Goal: Task Accomplishment & Management: Manage account settings

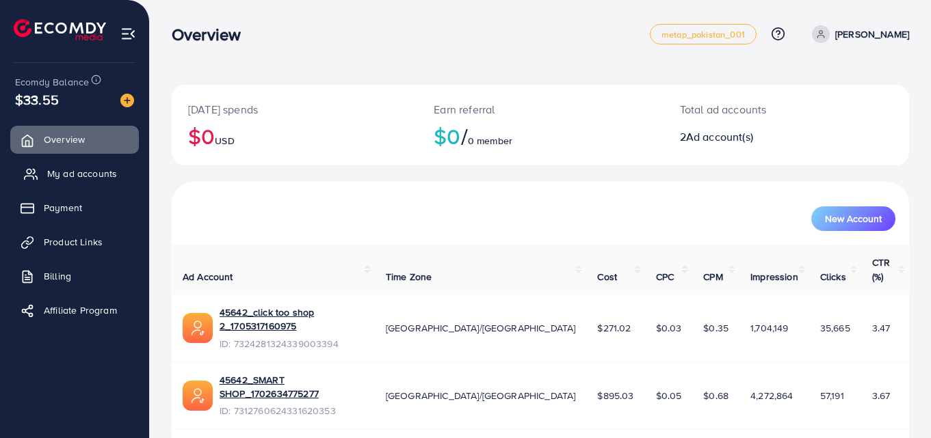
click at [53, 181] on link "My ad accounts" at bounding box center [74, 173] width 129 height 27
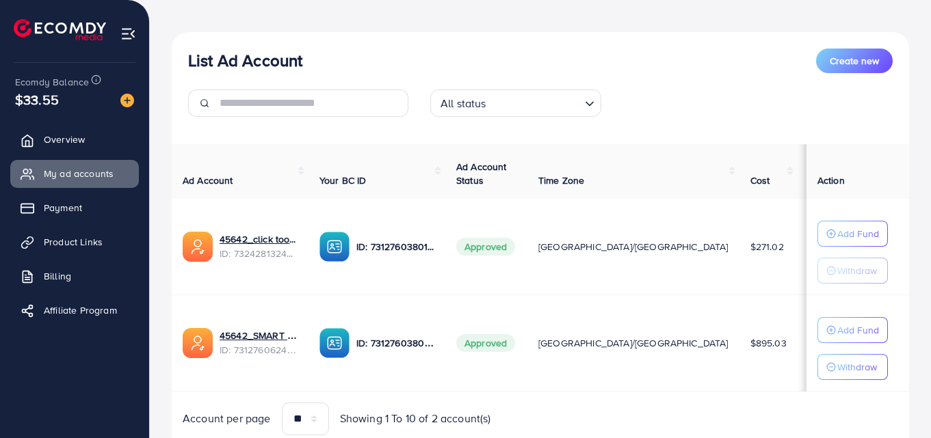
scroll to position [137, 0]
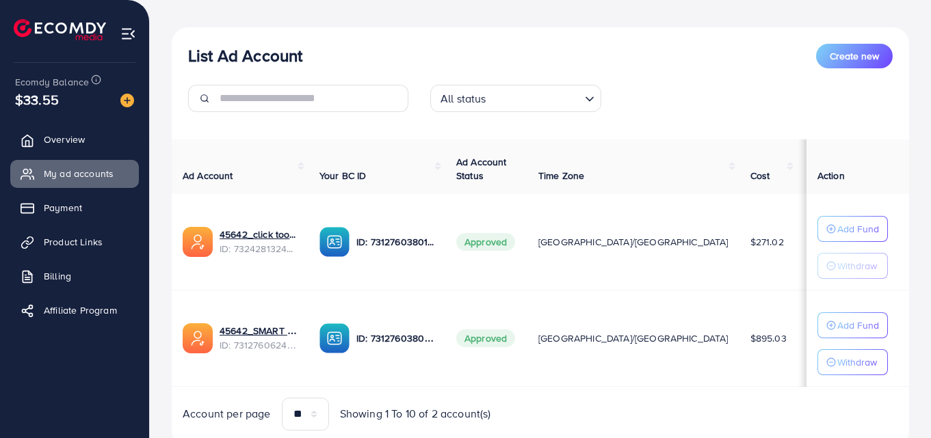
drag, startPoint x: 681, startPoint y: 333, endPoint x: 670, endPoint y: 278, distance: 56.3
click at [797, 328] on td "$0.54" at bounding box center [826, 338] width 58 height 96
drag, startPoint x: 658, startPoint y: 249, endPoint x: 673, endPoint y: 249, distance: 15.0
click at [667, 249] on tr "45642_click too shop 2_1705317160975 ID: 7324281324339003394 ID: 73127603801017…" at bounding box center [654, 242] width 964 height 96
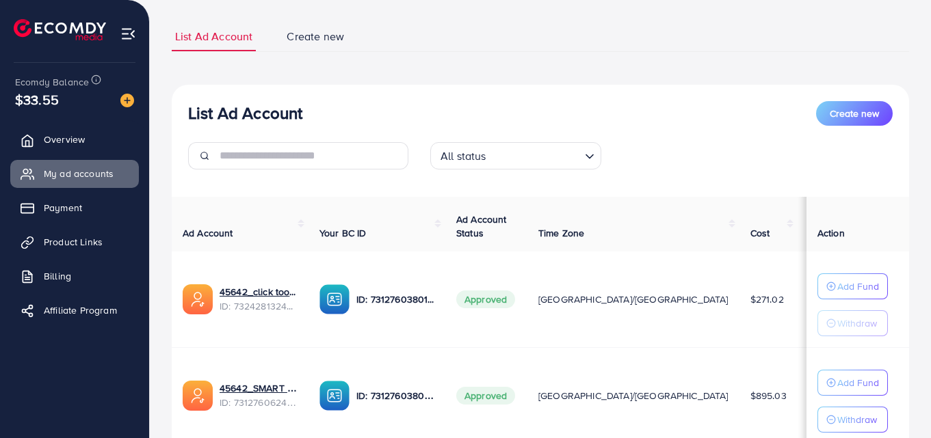
scroll to position [0, 0]
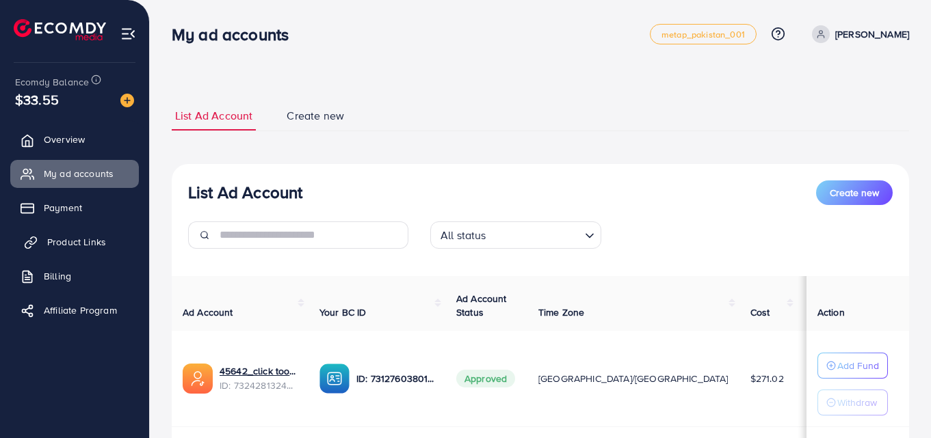
click at [53, 240] on span "Product Links" at bounding box center [76, 242] width 59 height 14
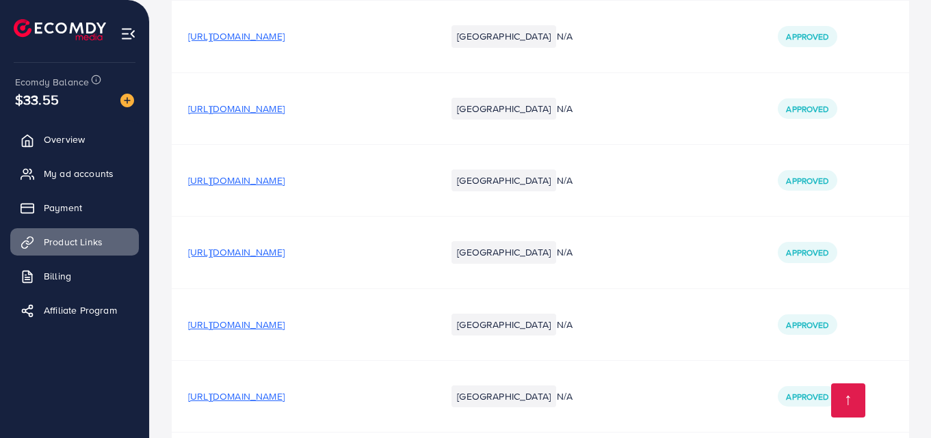
scroll to position [1404, 0]
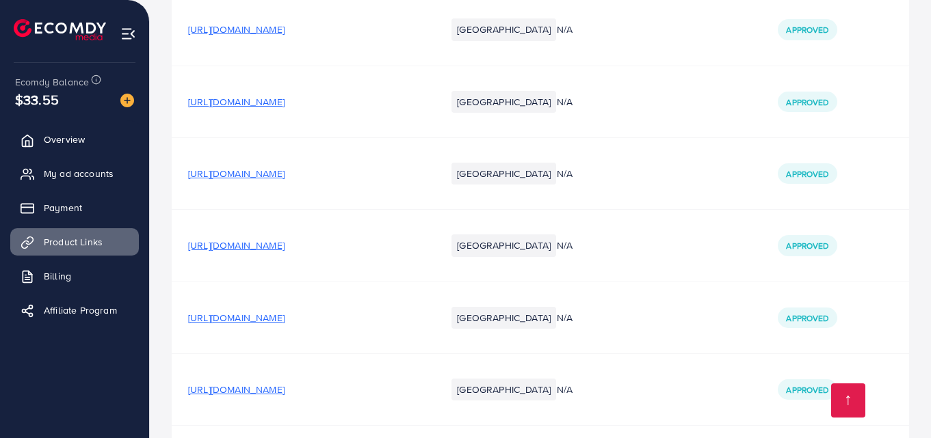
click at [659, 196] on td "N/A" at bounding box center [650, 173] width 221 height 72
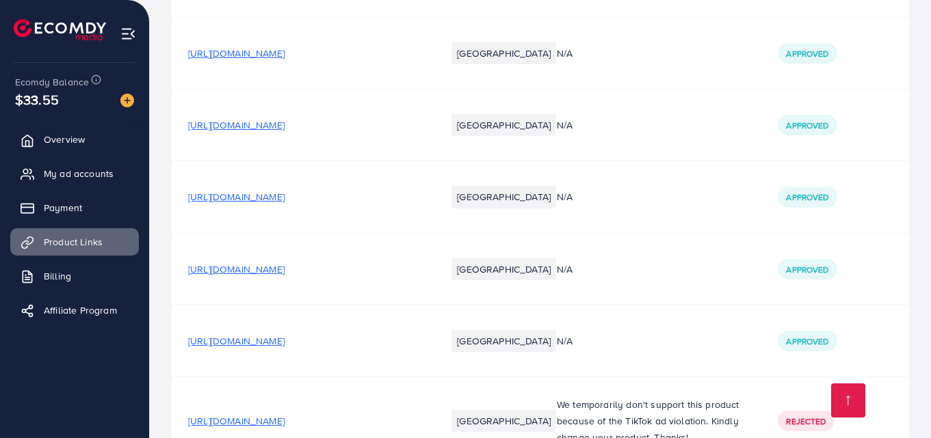
scroll to position [1741, 0]
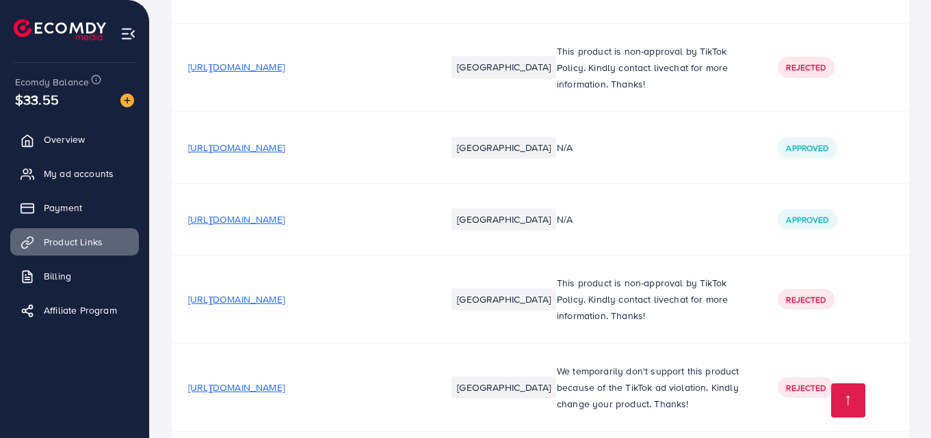
click at [700, 226] on div "N/A" at bounding box center [651, 220] width 188 height 14
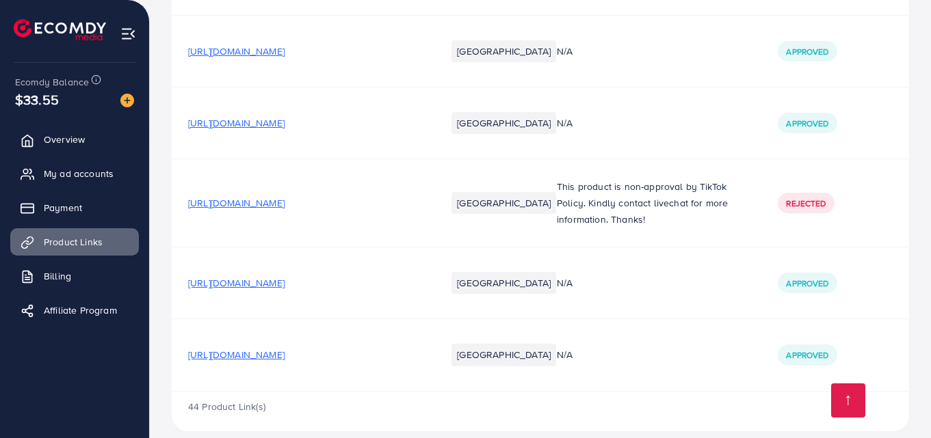
scroll to position [3128, 0]
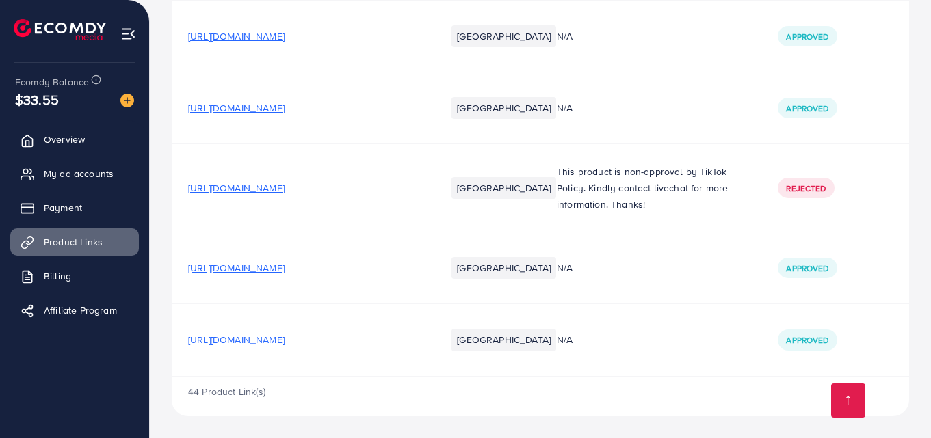
click at [285, 334] on span "[URL][DOMAIN_NAME]" at bounding box center [236, 340] width 96 height 14
click at [285, 266] on span "[URL][DOMAIN_NAME]" at bounding box center [236, 268] width 96 height 14
click at [296, 196] on td "[URL][DOMAIN_NAME]" at bounding box center [301, 188] width 258 height 88
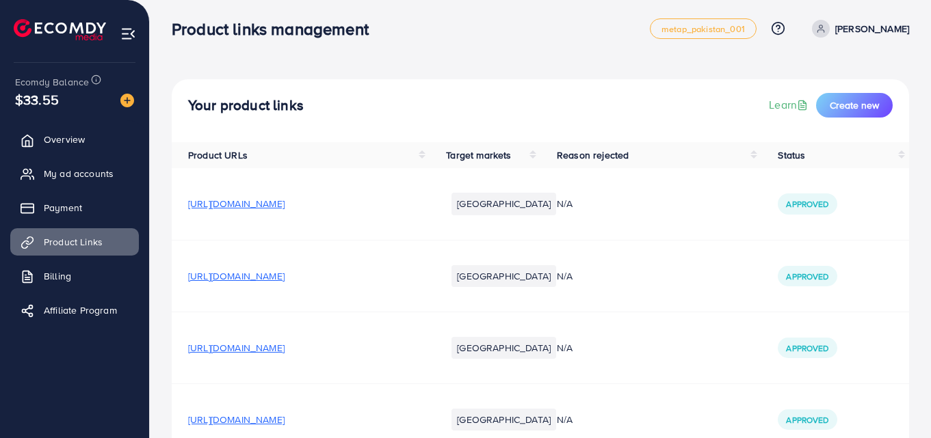
scroll to position [0, 0]
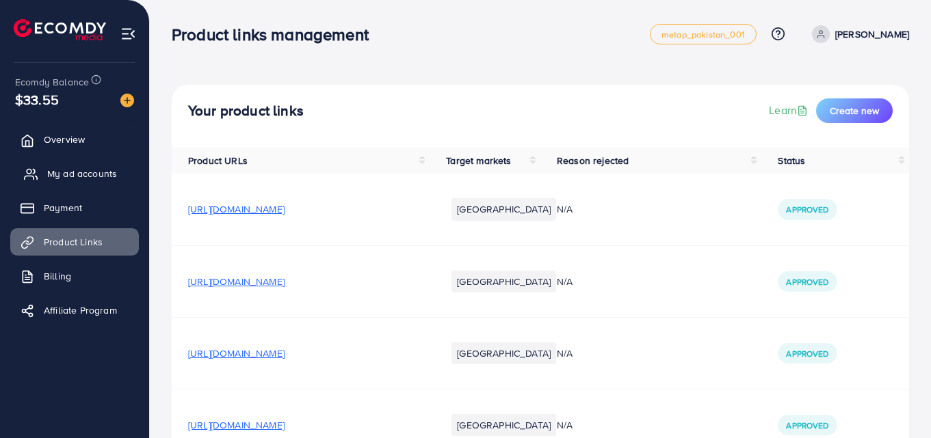
click at [83, 181] on span "My ad accounts" at bounding box center [82, 174] width 70 height 14
